Goal: Task Accomplishment & Management: Use online tool/utility

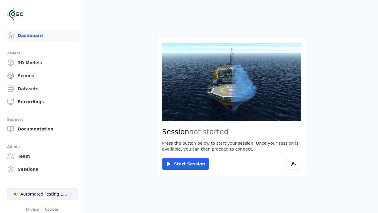
click at [43, 194] on div "Automated Testing 1 - Playwright" at bounding box center [44, 194] width 48 height 6
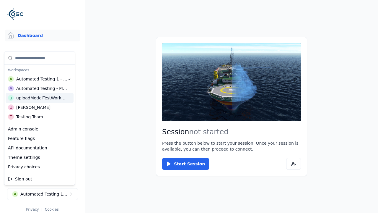
click at [42, 98] on div "uploadModelTestWorkspace" at bounding box center [41, 98] width 51 height 6
click at [189, 106] on html "Support Dashboard Assets 3D Models Scenes Datasets Recordings Support Documenta…" at bounding box center [189, 106] width 378 height 213
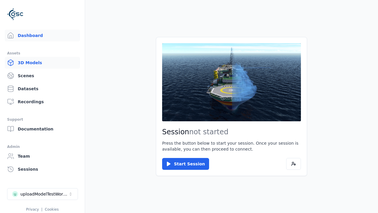
click at [42, 63] on link "3D Models" at bounding box center [42, 63] width 75 height 12
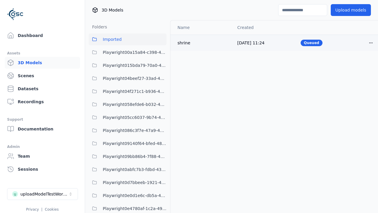
click at [371, 43] on html "Support Dashboard Assets 3D Models Scenes Datasets Recordings Support Documenta…" at bounding box center [189, 106] width 378 height 213
click at [358, 65] on div "Delete" at bounding box center [358, 65] width 35 height 9
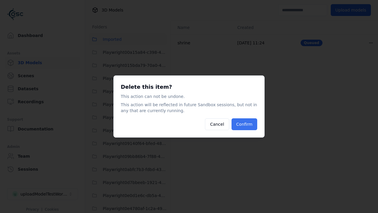
click at [244, 124] on button "Confirm" at bounding box center [245, 124] width 26 height 12
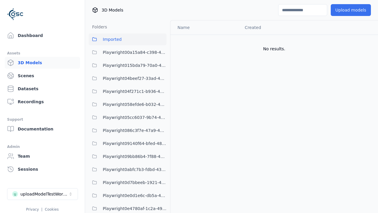
click at [351, 10] on button "Upload models" at bounding box center [351, 10] width 40 height 12
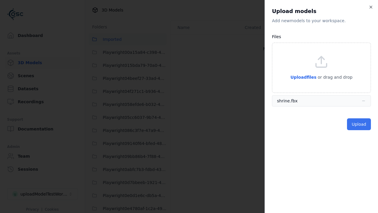
click at [359, 124] on button "Upload" at bounding box center [359, 124] width 24 height 12
